Goal: Find specific page/section: Find specific page/section

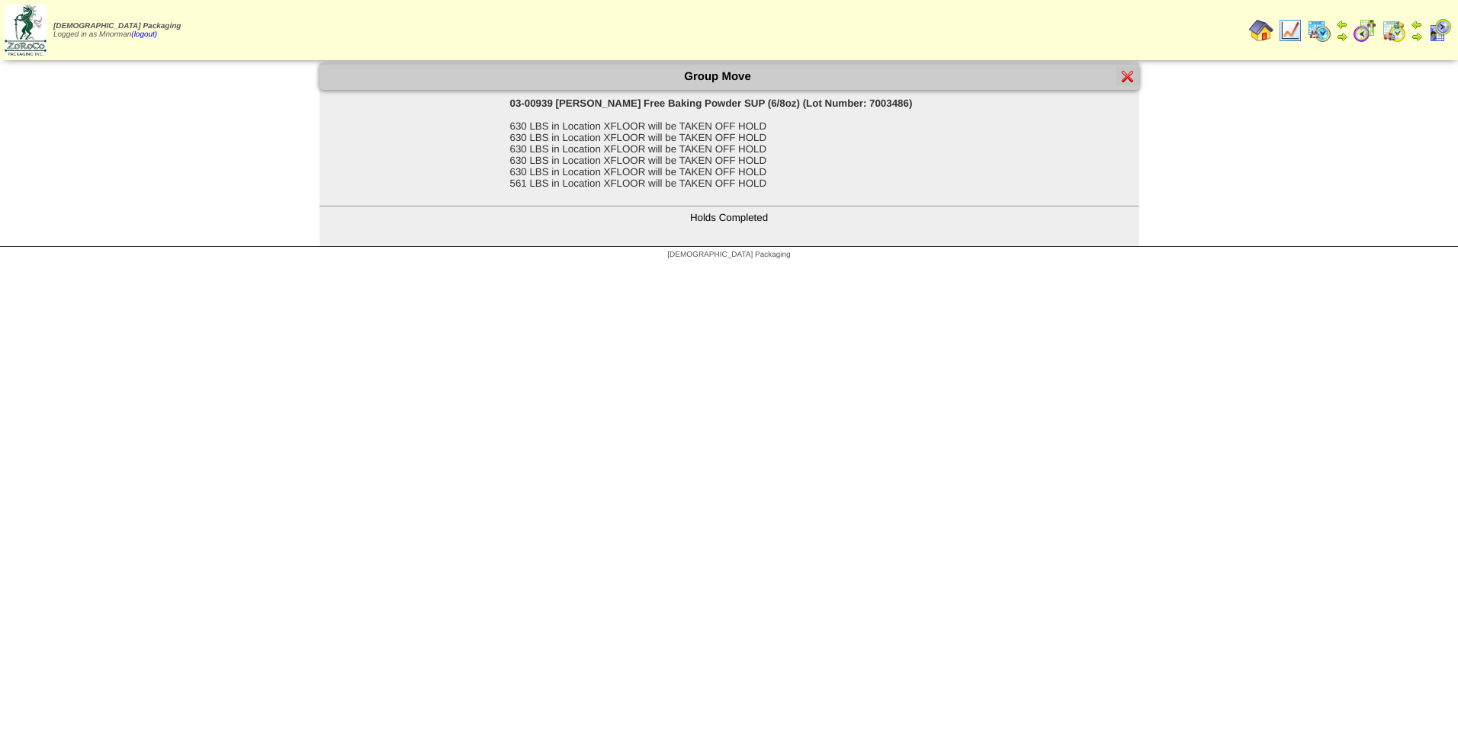
click at [1126, 82] on img at bounding box center [1128, 76] width 12 height 12
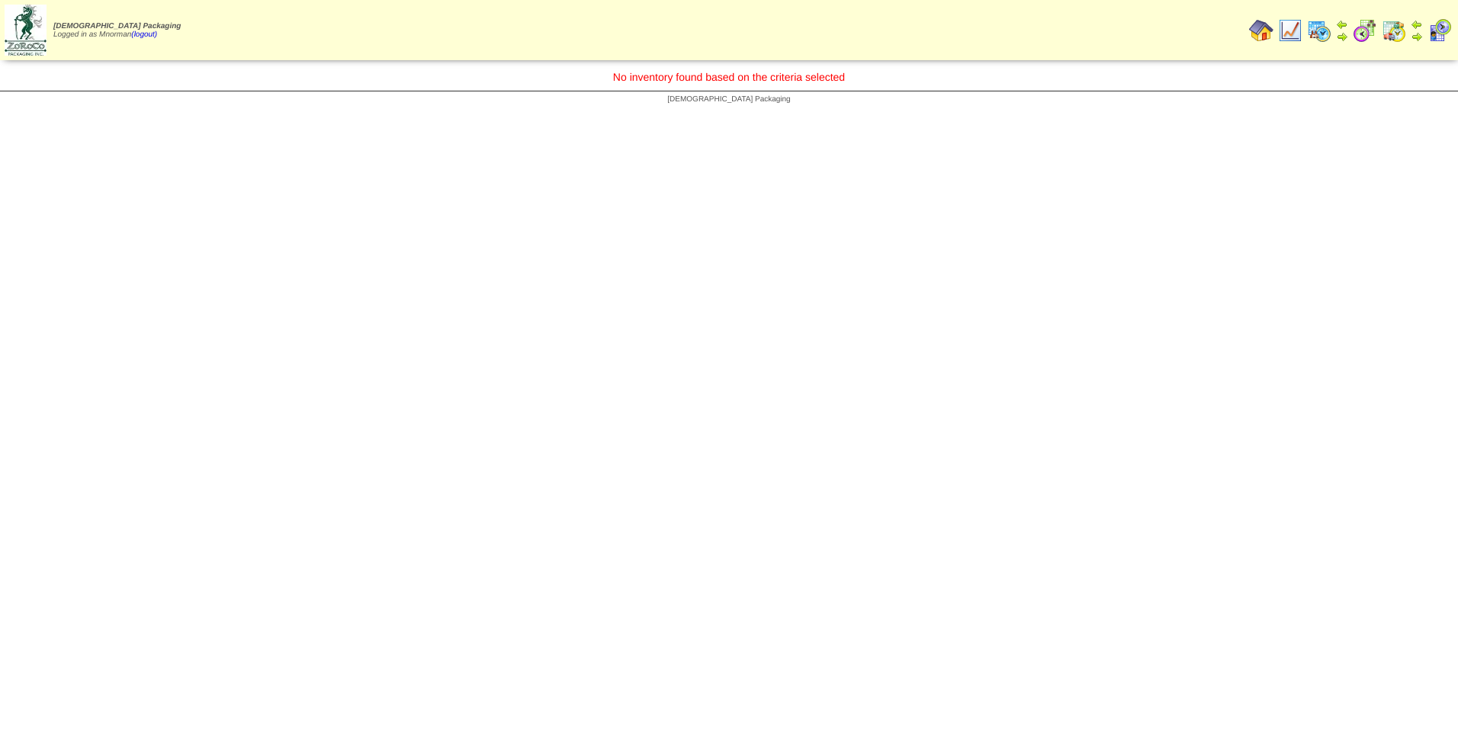
click at [1263, 27] on img at bounding box center [1261, 30] width 24 height 24
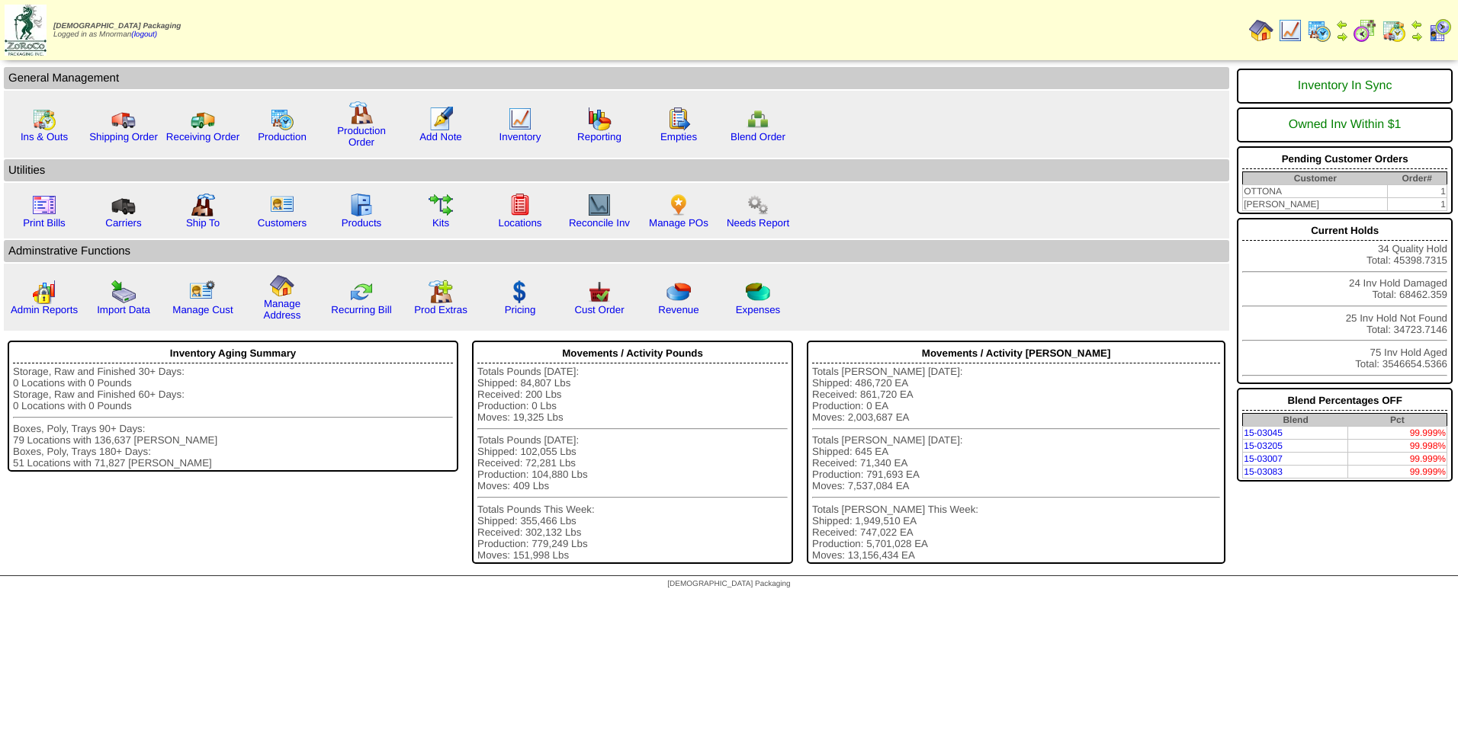
click at [1393, 21] on img at bounding box center [1393, 30] width 24 height 24
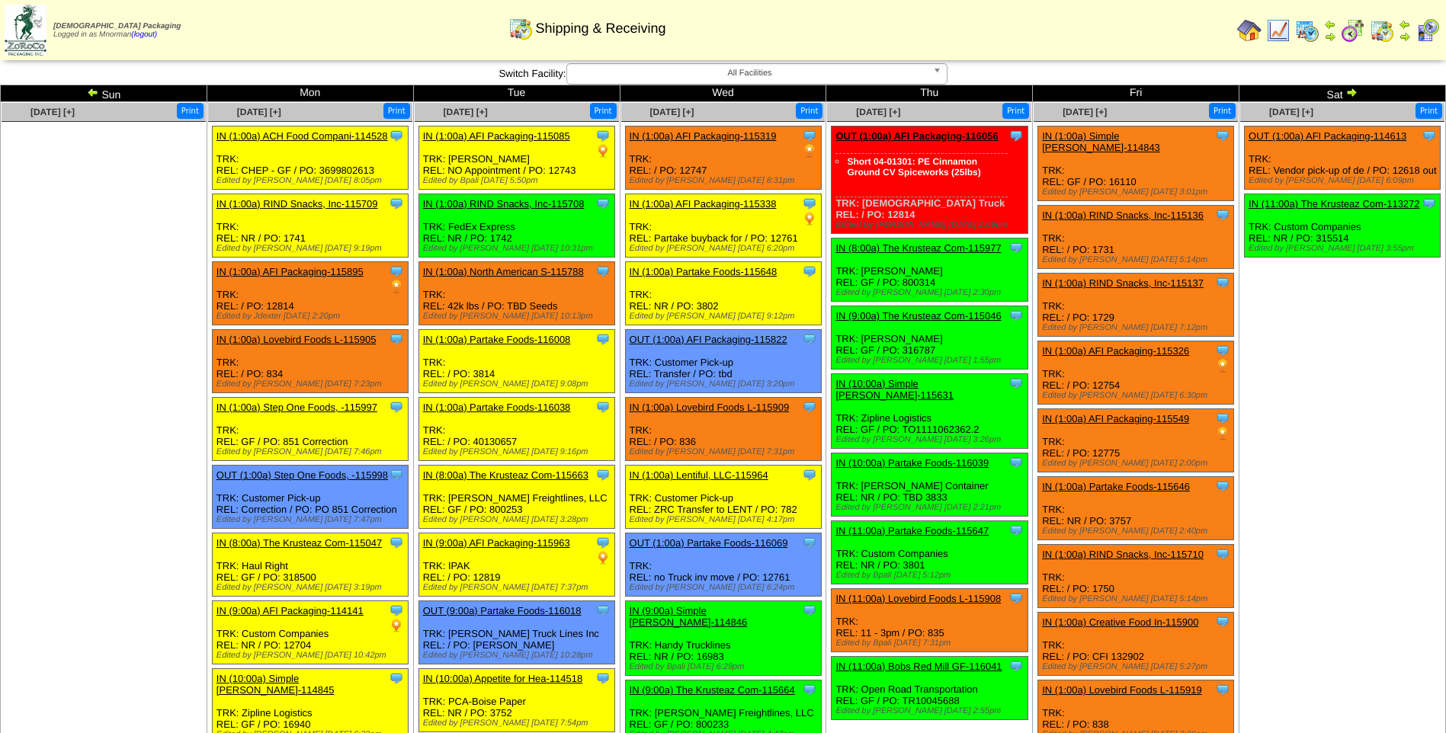
click at [698, 74] on span "All Facilities" at bounding box center [750, 73] width 354 height 18
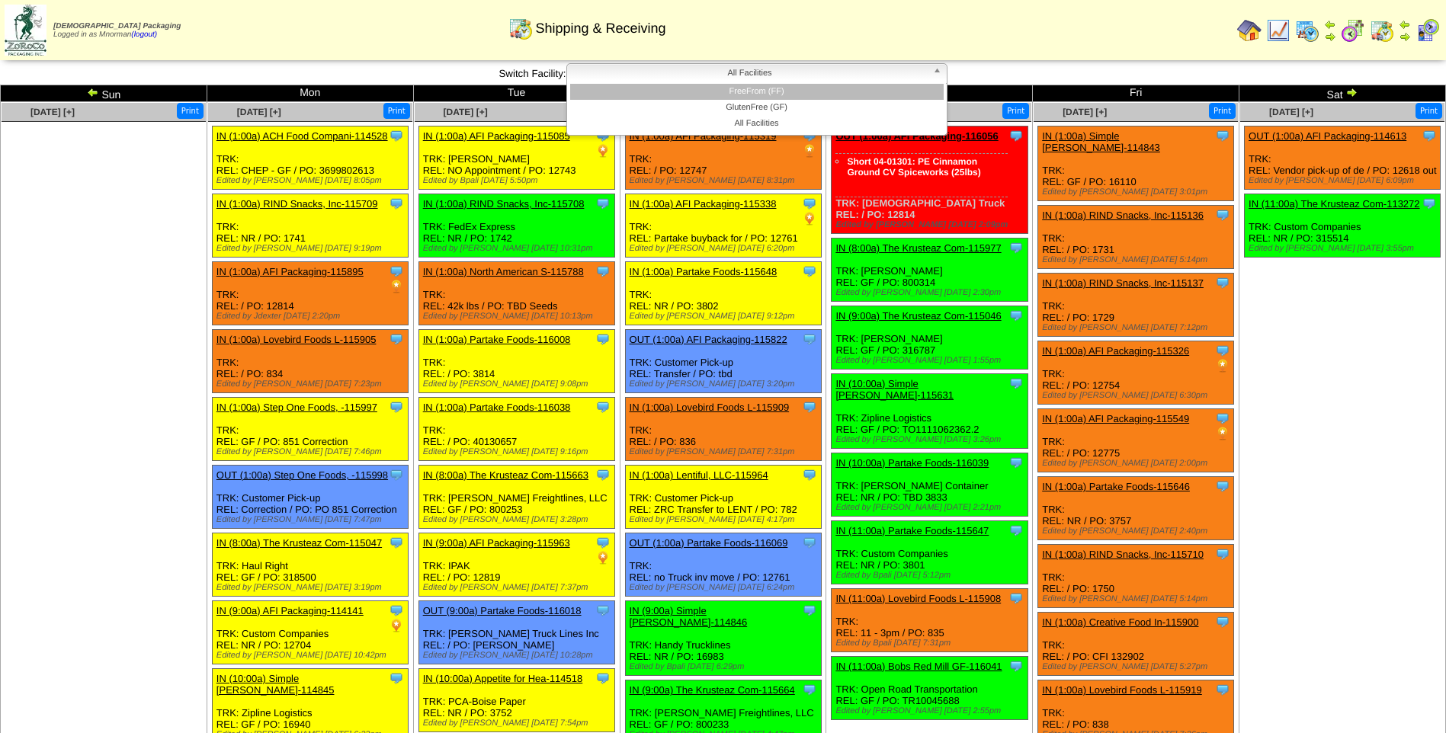
click at [759, 95] on li "FreeFrom (FF)" at bounding box center [757, 92] width 374 height 16
